Goal: Task Accomplishment & Management: Use online tool/utility

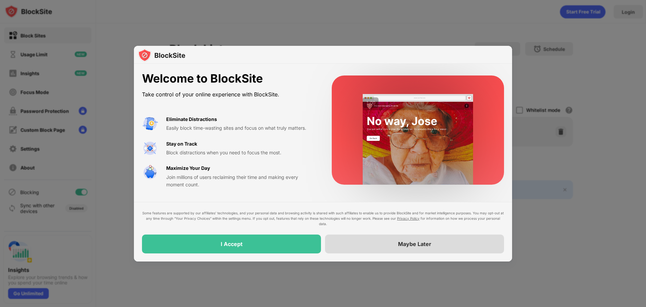
click at [364, 244] on div "Maybe Later" at bounding box center [414, 243] width 179 height 19
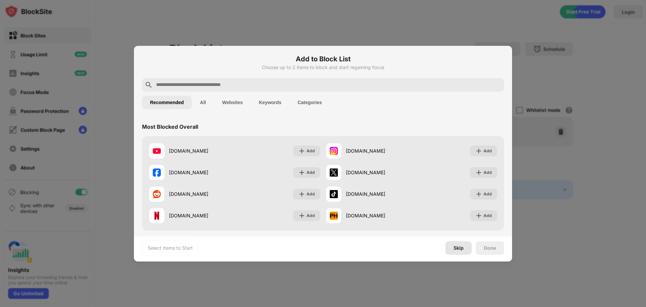
click at [461, 250] on div "Skip" at bounding box center [459, 247] width 10 height 5
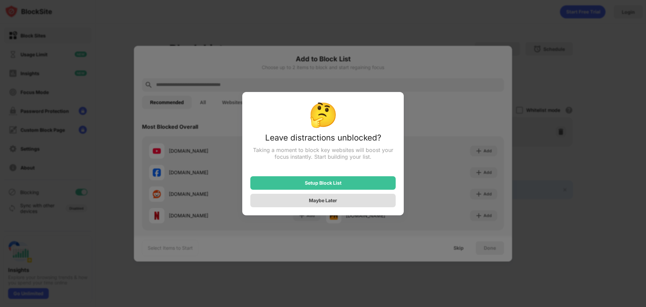
click at [309, 201] on div "Maybe Later" at bounding box center [323, 200] width 145 height 13
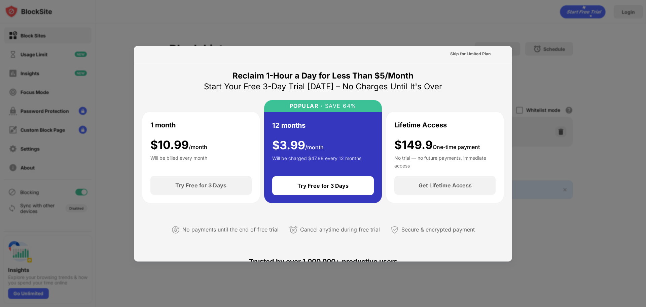
click at [545, 82] on div at bounding box center [323, 153] width 646 height 307
drag, startPoint x: 542, startPoint y: 148, endPoint x: 534, endPoint y: 172, distance: 25.1
click at [542, 148] on div at bounding box center [323, 153] width 646 height 307
click at [514, 248] on div at bounding box center [323, 153] width 646 height 307
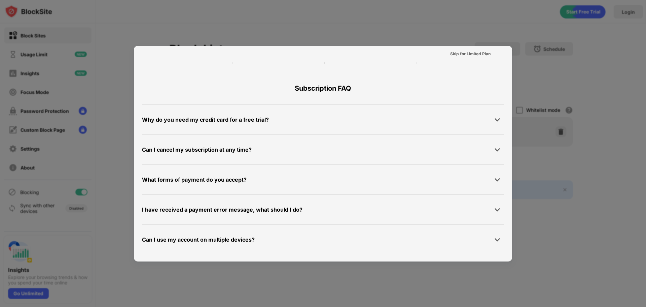
scroll to position [328, 0]
click at [533, 253] on div at bounding box center [323, 153] width 646 height 307
click at [542, 230] on div at bounding box center [323, 153] width 646 height 307
click at [540, 228] on div at bounding box center [323, 153] width 646 height 307
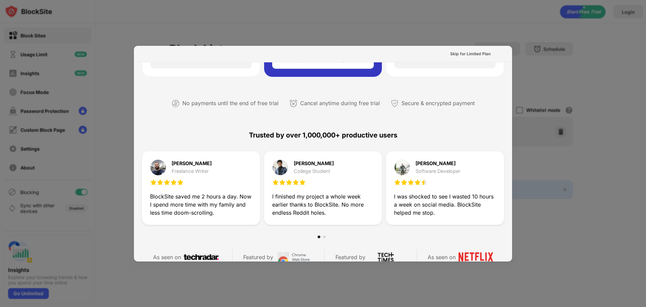
scroll to position [0, 0]
